Goal: Complete application form: Complete application form

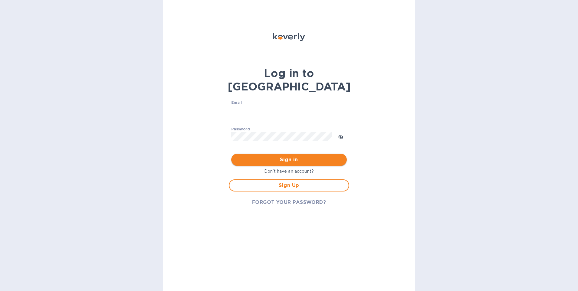
type input "[EMAIL_ADDRESS][DOMAIN_NAME]"
click at [281, 156] on span "Sign in" at bounding box center [289, 159] width 106 height 7
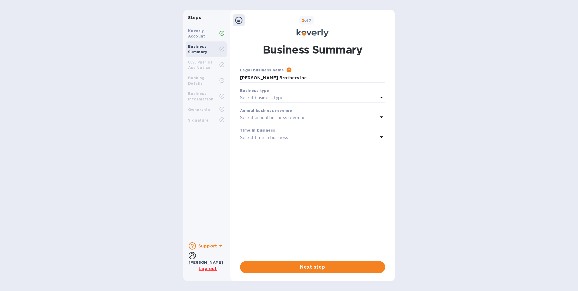
click at [381, 96] on icon at bounding box center [381, 97] width 7 height 7
click at [276, 133] on p "Corporations" at bounding box center [310, 134] width 131 height 6
click at [380, 116] on icon at bounding box center [381, 116] width 7 height 7
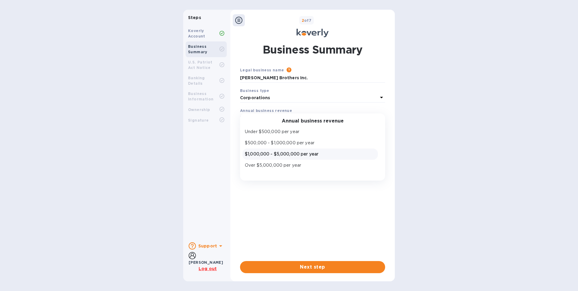
click at [291, 154] on p "$1,000,000 - $5,000,000 per year" at bounding box center [310, 154] width 131 height 6
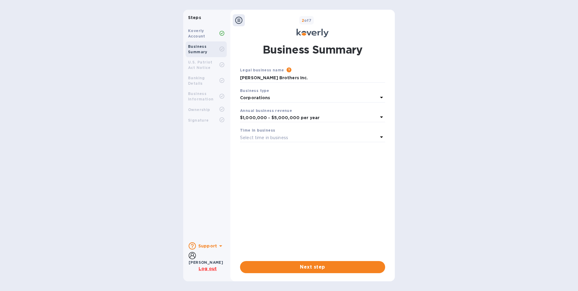
click at [381, 136] on icon at bounding box center [381, 136] width 7 height 7
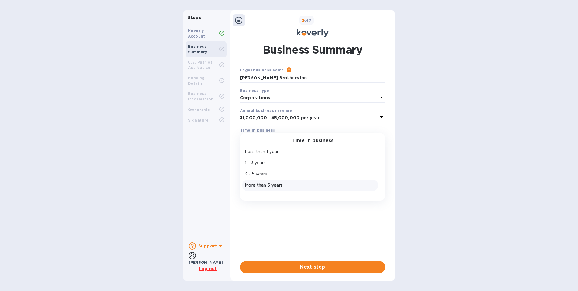
click at [266, 181] on div "More than 5 years" at bounding box center [310, 185] width 133 height 9
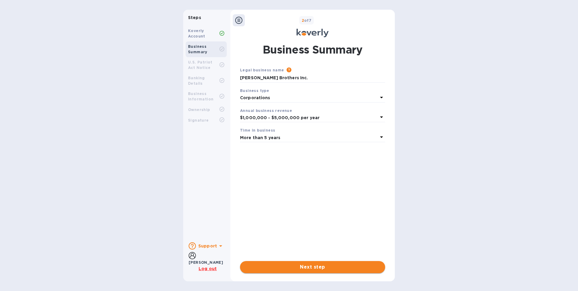
click at [328, 271] on button "Next step" at bounding box center [312, 267] width 145 height 12
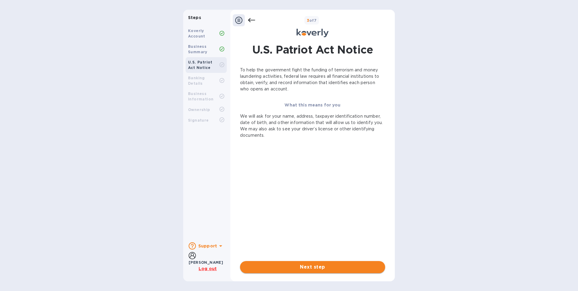
click at [324, 266] on span "Next step" at bounding box center [312, 266] width 135 height 7
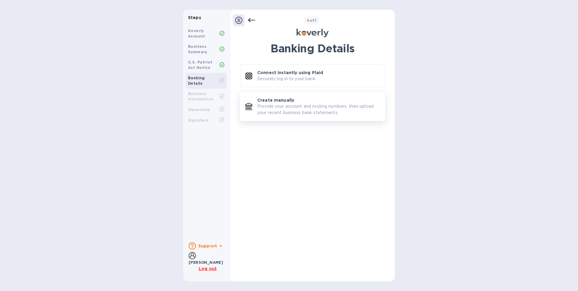
click at [314, 109] on p "Provide your account and routing numbers, then upload your recent business bank…" at bounding box center [318, 109] width 123 height 13
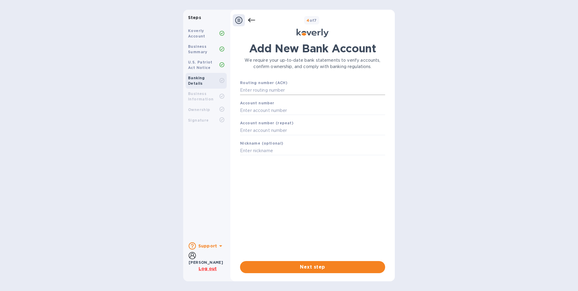
click at [288, 90] on input "text" at bounding box center [312, 90] width 145 height 9
type input "121000248"
click at [304, 115] on input "text" at bounding box center [312, 117] width 145 height 9
type input "4127705689"
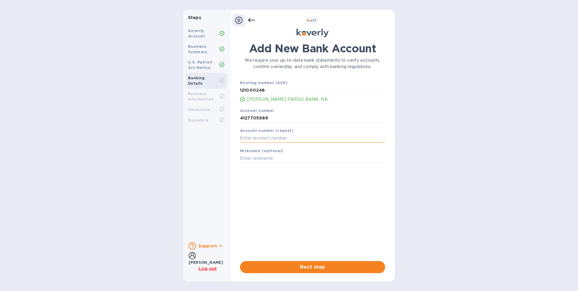
click at [293, 139] on input "text" at bounding box center [312, 138] width 145 height 9
type input "4127705689"
type input "WF DISB"
click at [331, 262] on button "Next step" at bounding box center [312, 267] width 145 height 12
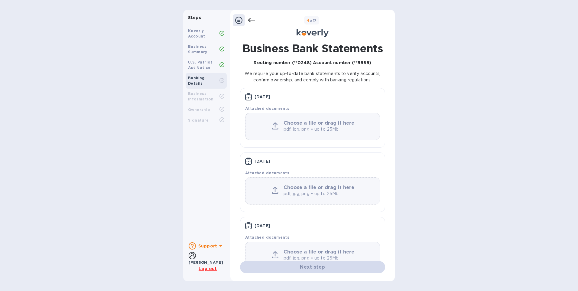
click at [204, 266] on u "Log out" at bounding box center [208, 268] width 18 height 5
